Goal: Task Accomplishment & Management: Complete application form

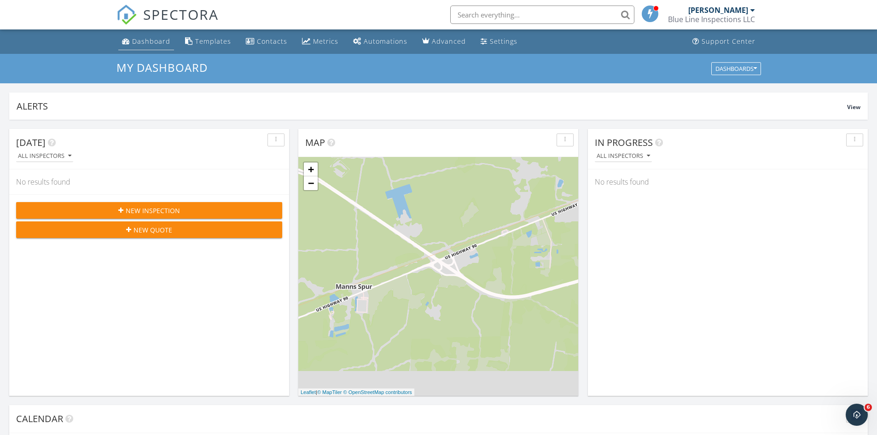
click at [146, 41] on div "Dashboard" at bounding box center [151, 41] width 38 height 9
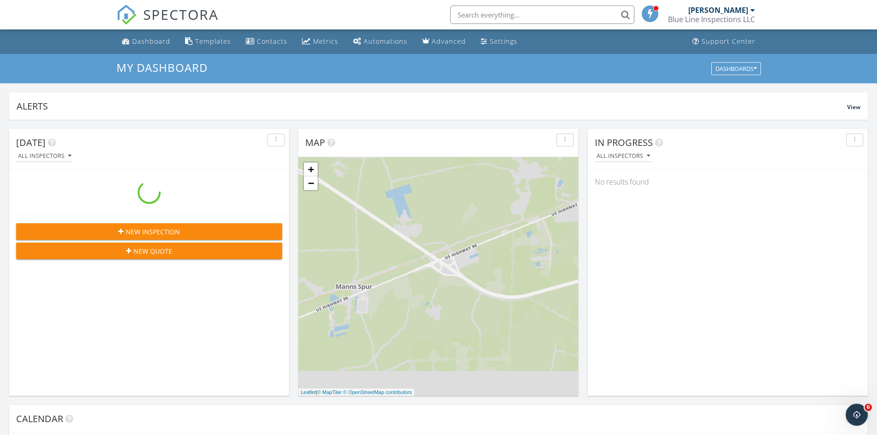
scroll to position [852, 891]
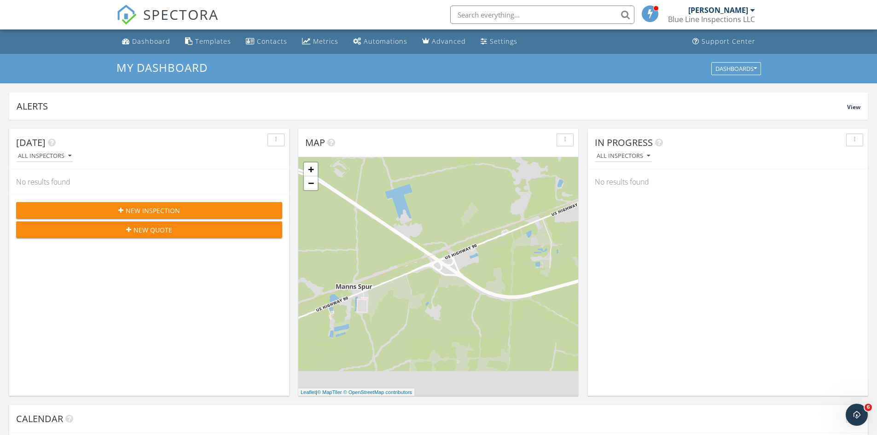
click at [152, 211] on span "New Inspection" at bounding box center [153, 211] width 54 height 10
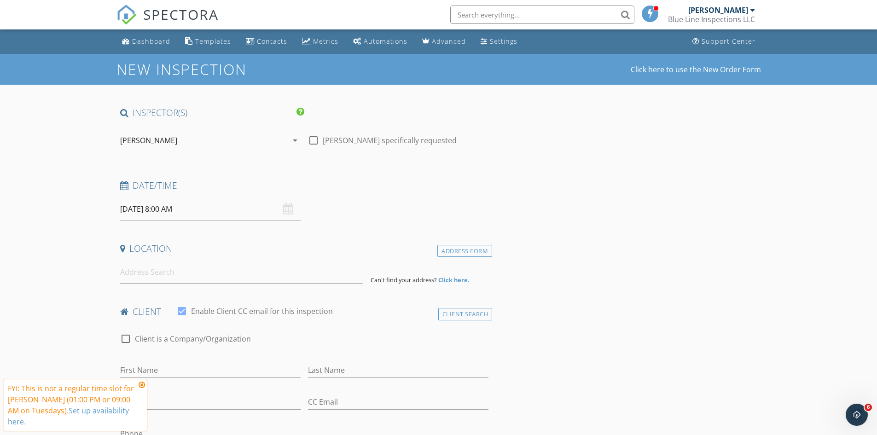
click at [226, 215] on input "09/30/2025 8:00 AM" at bounding box center [210, 209] width 181 height 23
select select "9"
click at [256, 229] on icon at bounding box center [253, 229] width 6 height 6
type input "10/02/2025 8:00 AM"
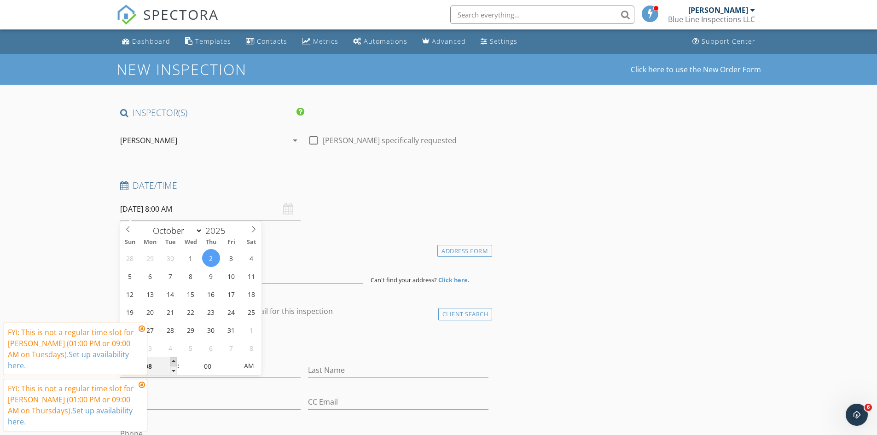
type input "09"
type input "10/02/2025 9:00 AM"
click at [174, 361] on span at bounding box center [173, 361] width 6 height 9
type input "10"
type input "10/02/2025 10:00 AM"
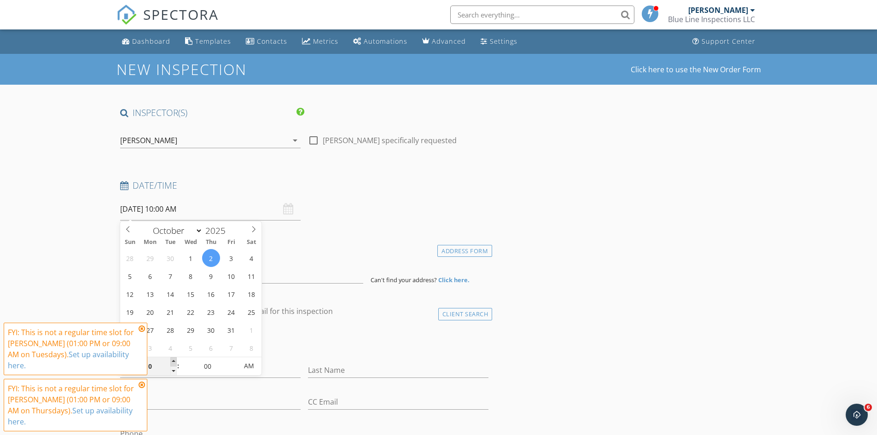
click at [174, 361] on span at bounding box center [173, 361] width 6 height 9
type input "11"
type input "10/02/2025 11:00 AM"
click at [174, 361] on span at bounding box center [173, 361] width 6 height 9
type input "12"
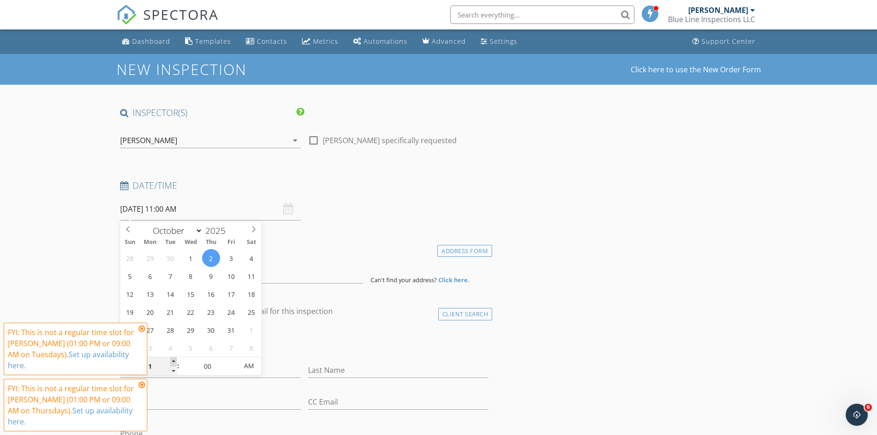
type input "10/02/2025 12:00 PM"
click at [174, 361] on span at bounding box center [173, 361] width 6 height 9
type input "01"
type input "10/02/2025 1:00 PM"
click at [174, 361] on span at bounding box center [173, 361] width 6 height 9
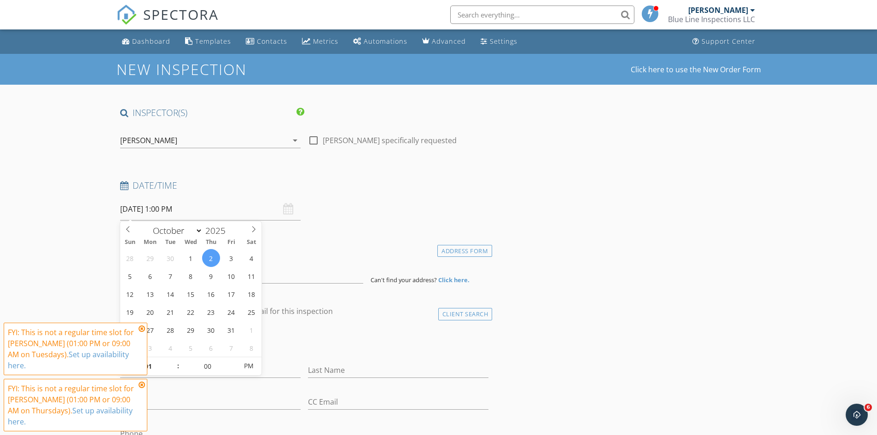
click at [144, 327] on icon at bounding box center [142, 328] width 6 height 7
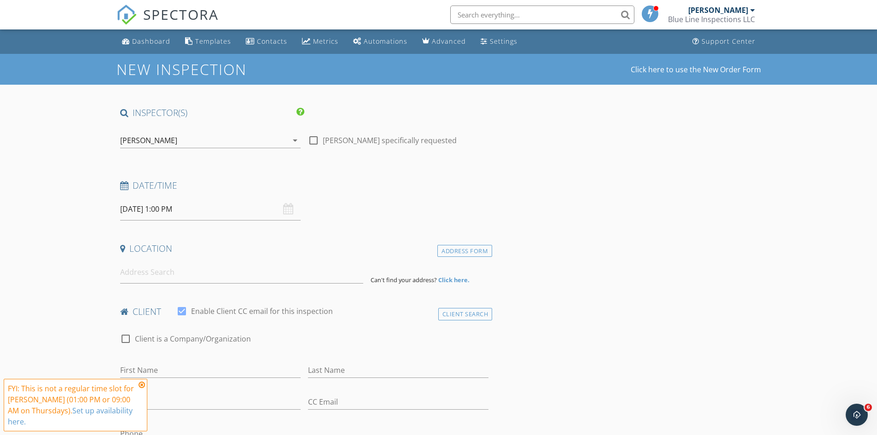
click at [140, 385] on icon at bounding box center [142, 384] width 6 height 7
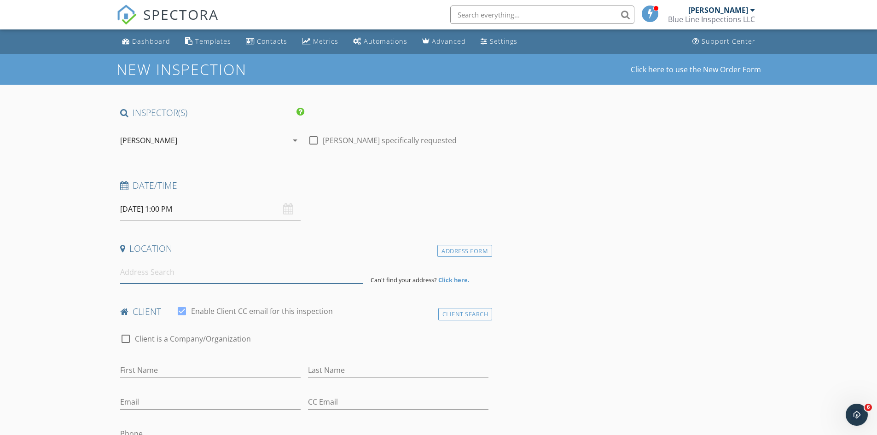
click at [201, 267] on input at bounding box center [241, 272] width 243 height 23
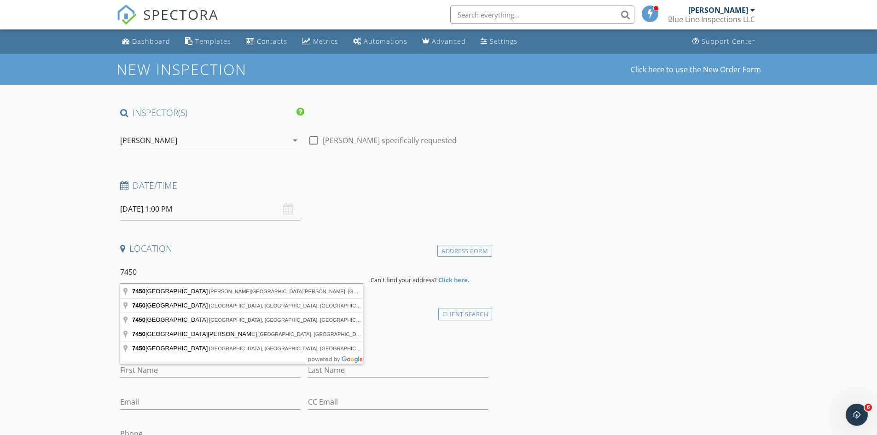
type input "7450 Oakridge Loop, Glen Saint Mary, FL, USA"
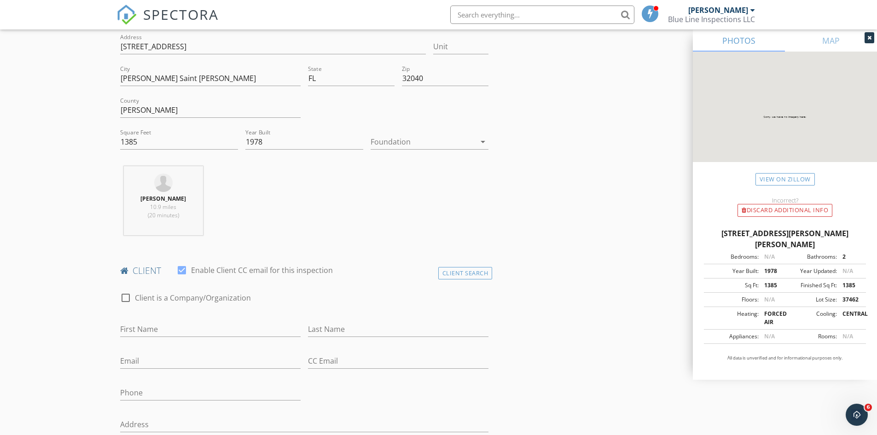
scroll to position [230, 0]
click at [190, 330] on input "First Name" at bounding box center [210, 328] width 181 height 15
type input "Mark & Mandy"
click at [355, 326] on input "Last Name" at bounding box center [398, 328] width 181 height 15
type input "Carpenter"
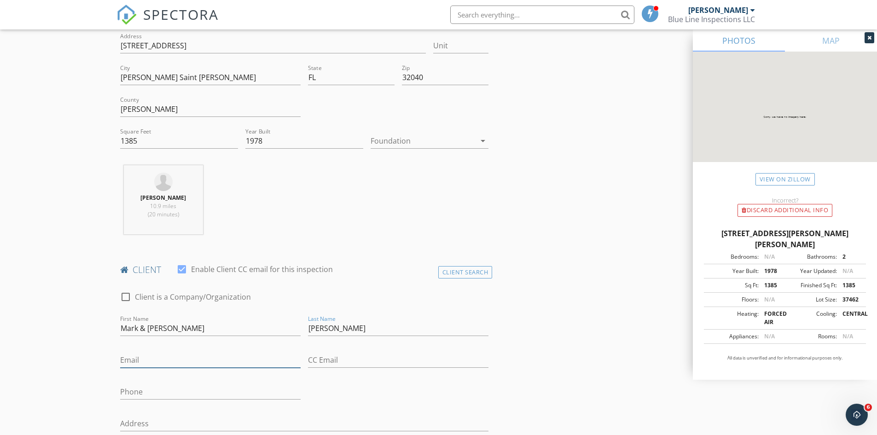
click at [181, 361] on input "Email" at bounding box center [210, 360] width 181 height 15
type input "acarp79@yahoo.com"
click at [184, 397] on input "Phone" at bounding box center [210, 391] width 181 height 15
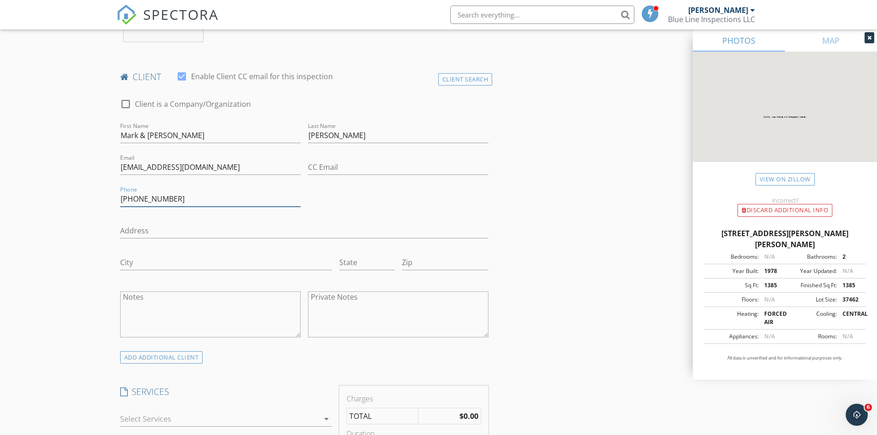
scroll to position [460, 0]
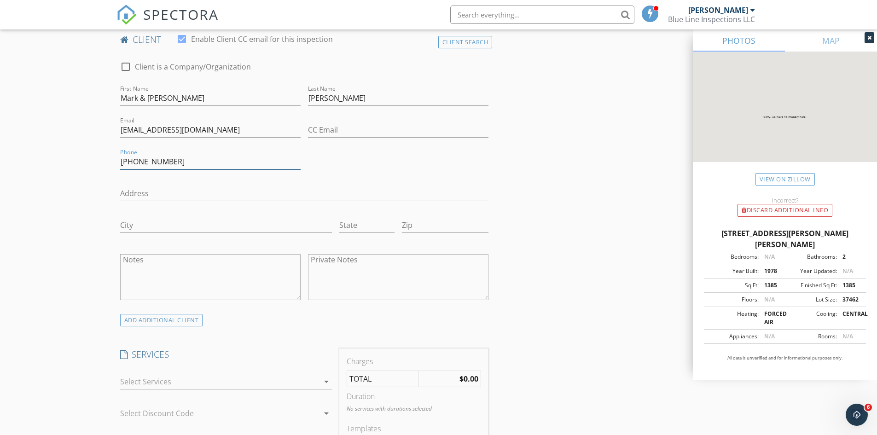
type input "904-534-7848"
click at [254, 386] on div at bounding box center [219, 381] width 199 height 15
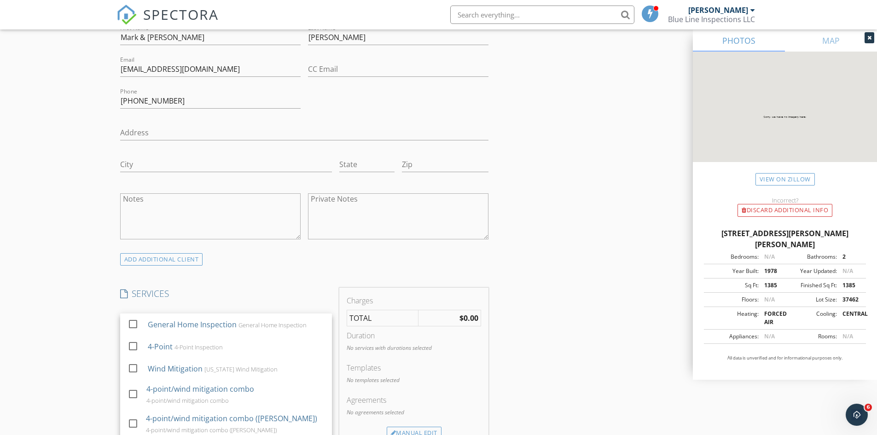
scroll to position [507, 0]
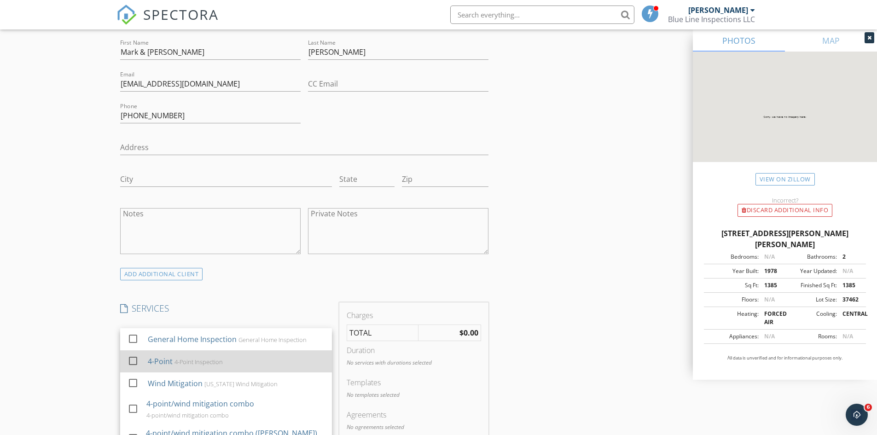
click at [134, 360] on div at bounding box center [133, 361] width 16 height 16
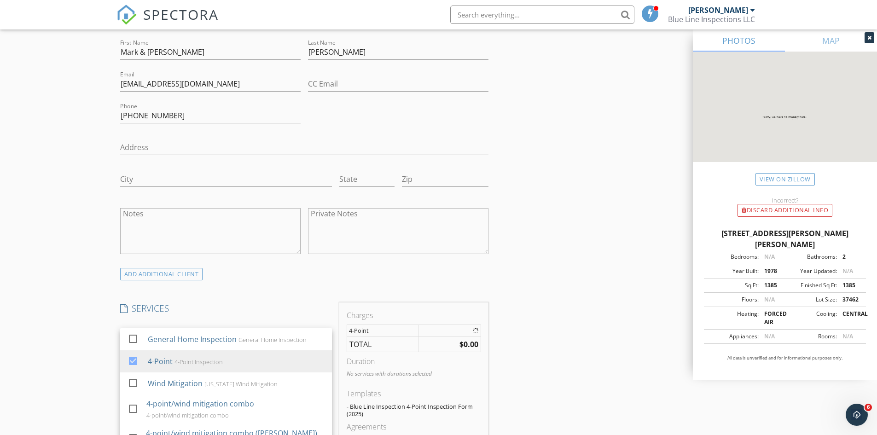
click at [64, 352] on div "New Inspection Click here to use the New Order Form INSPECTOR(S) check_box Jona…" at bounding box center [438, 406] width 877 height 1718
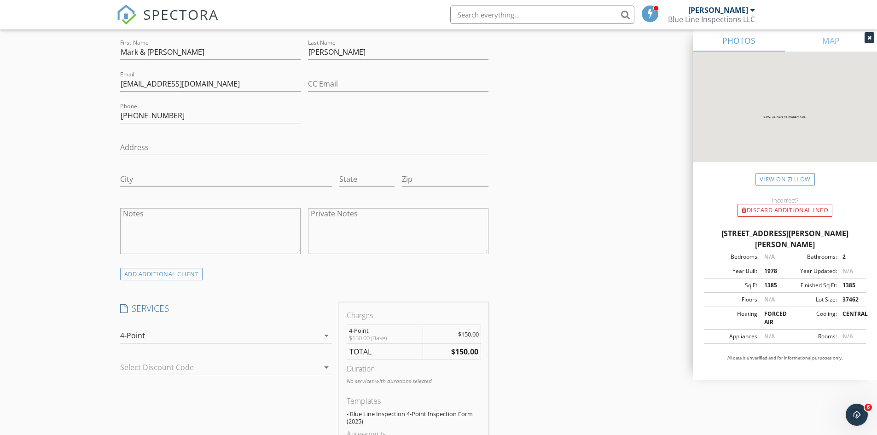
click at [268, 364] on div at bounding box center [213, 367] width 186 height 15
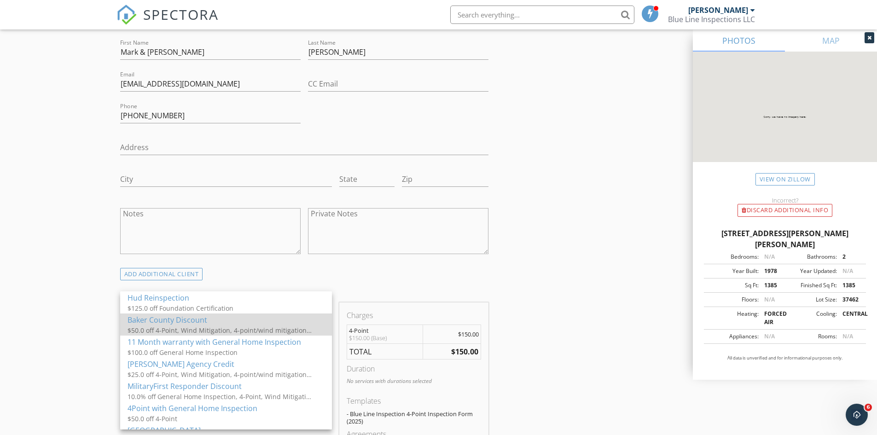
click at [157, 323] on div "Baker County Discount" at bounding box center [226, 319] width 197 height 11
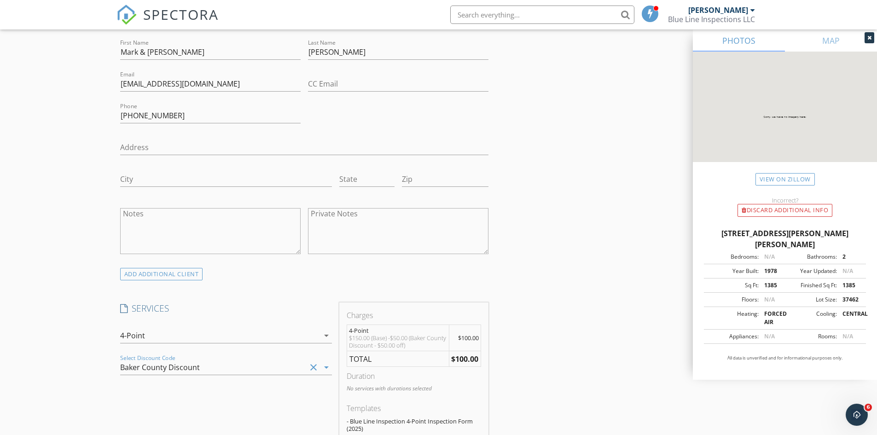
click at [606, 358] on div "INSPECTOR(S) check_box Jonathon Norman PRIMARY Jonathon Norman arrow_drop_down …" at bounding box center [438, 428] width 645 height 1657
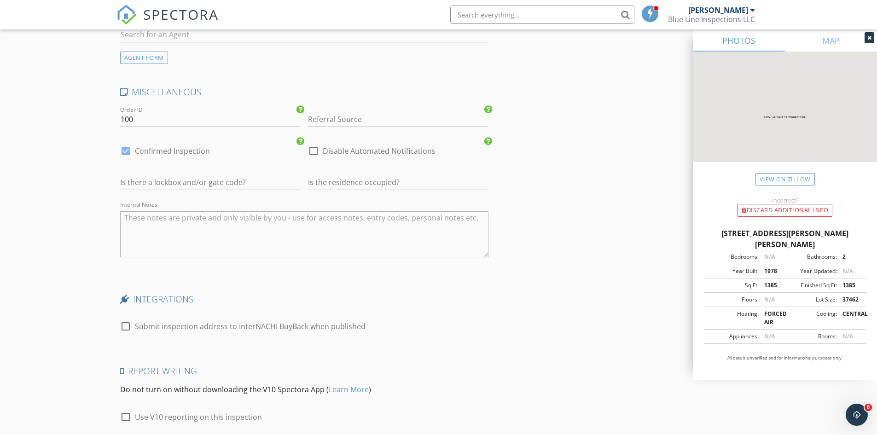
scroll to position [1351, 0]
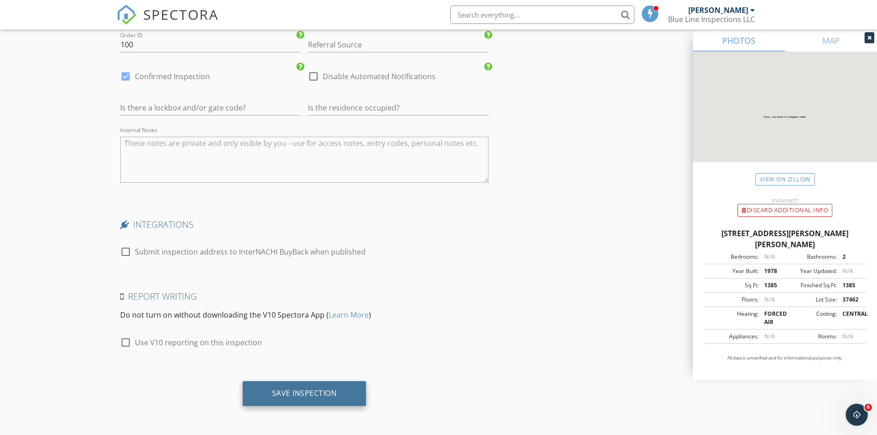
drag, startPoint x: 302, startPoint y: 391, endPoint x: 296, endPoint y: 393, distance: 6.3
click at [301, 391] on div "Save Inspection" at bounding box center [304, 393] width 65 height 9
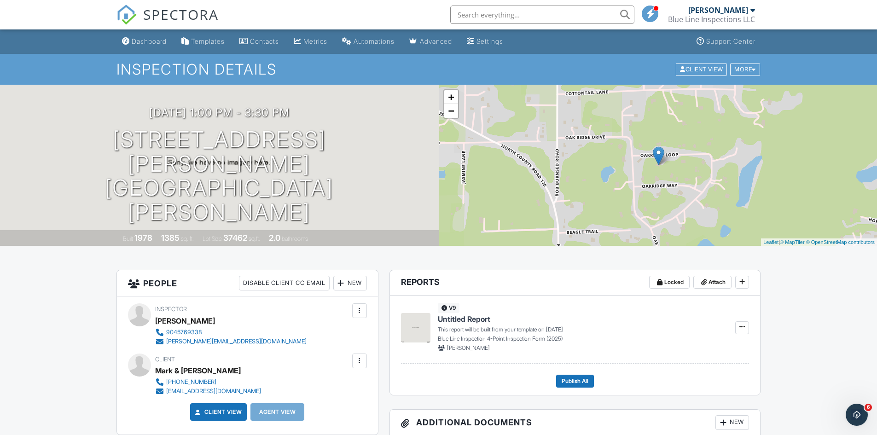
click at [144, 38] on div "Dashboard" at bounding box center [149, 41] width 35 height 8
